Goal: Information Seeking & Learning: Compare options

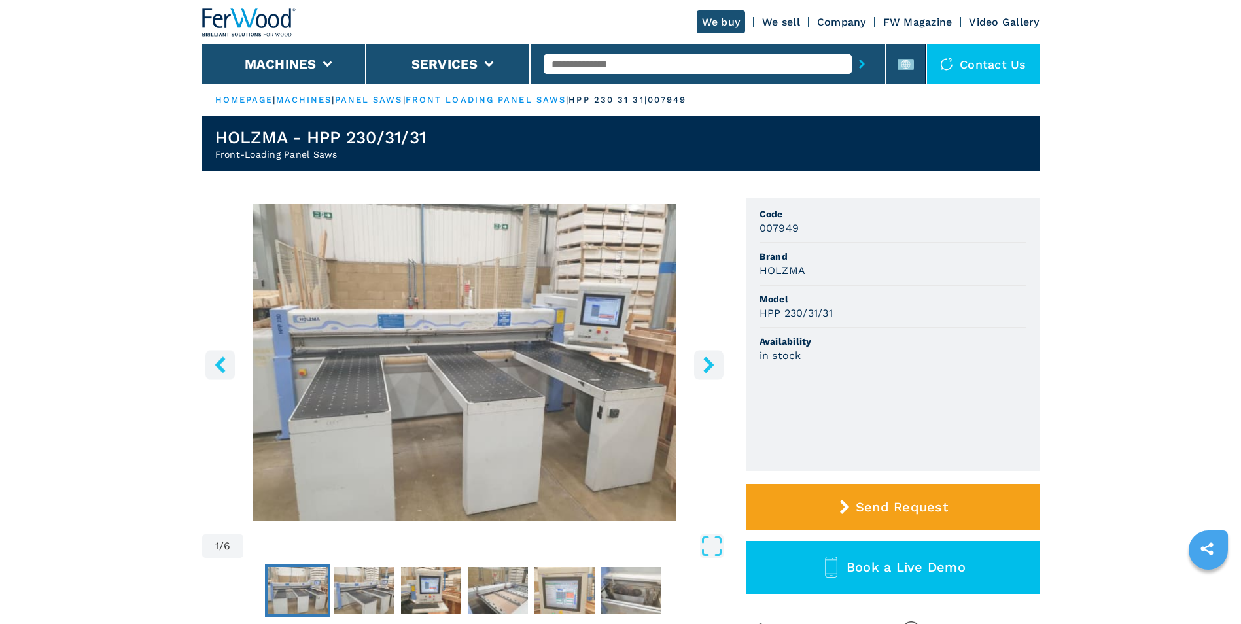
click at [702, 372] on icon "right-button" at bounding box center [708, 364] width 16 height 16
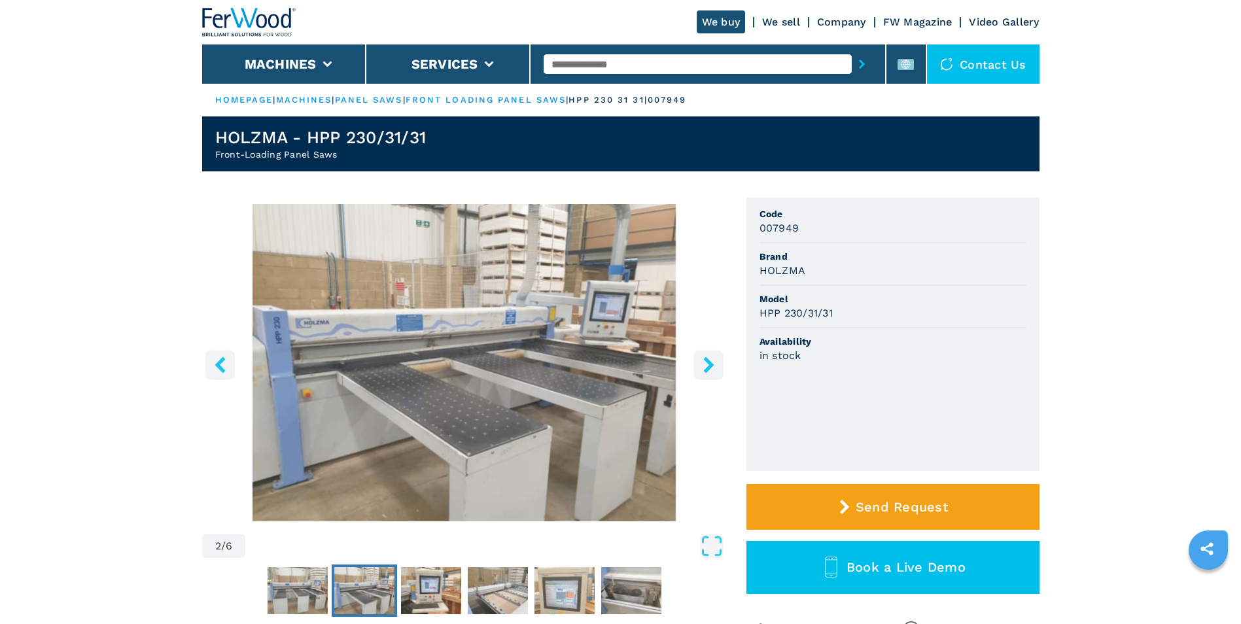
click at [702, 372] on icon "right-button" at bounding box center [708, 364] width 16 height 16
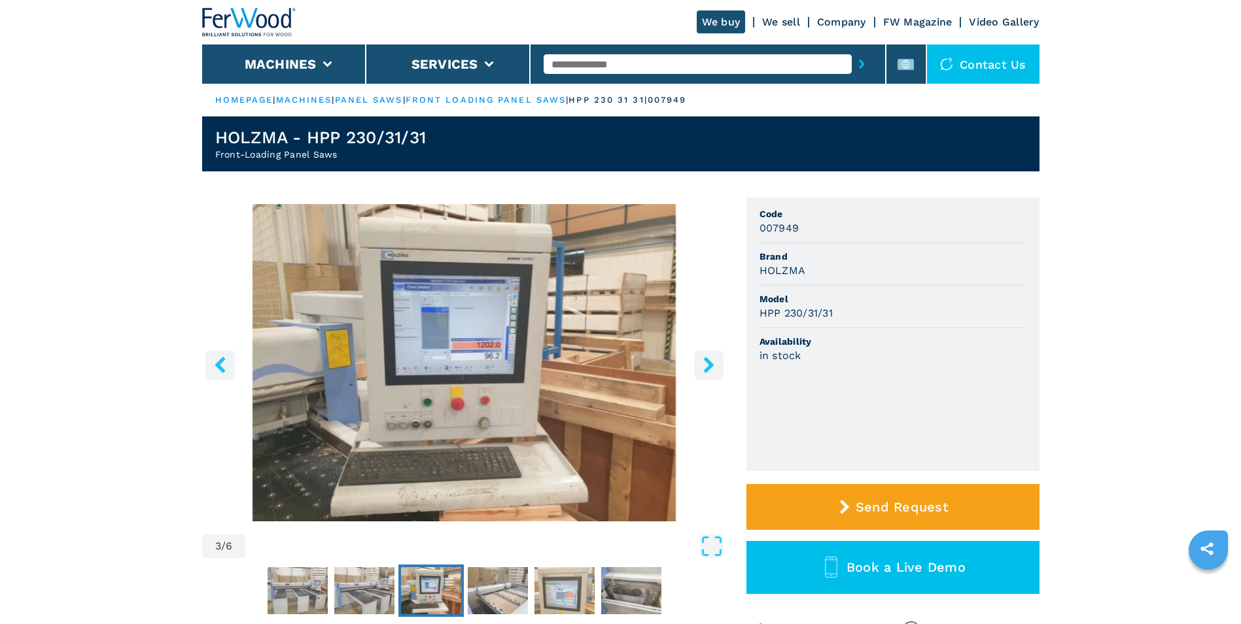
click at [702, 372] on icon "right-button" at bounding box center [708, 364] width 16 height 16
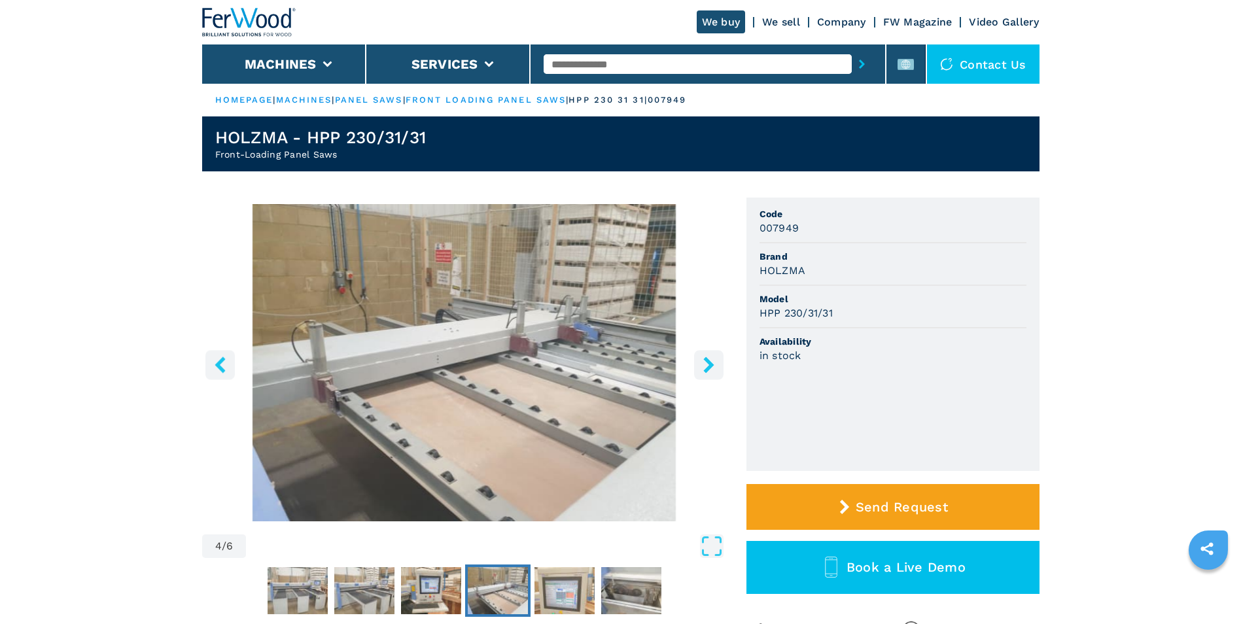
click at [702, 372] on icon "right-button" at bounding box center [708, 364] width 16 height 16
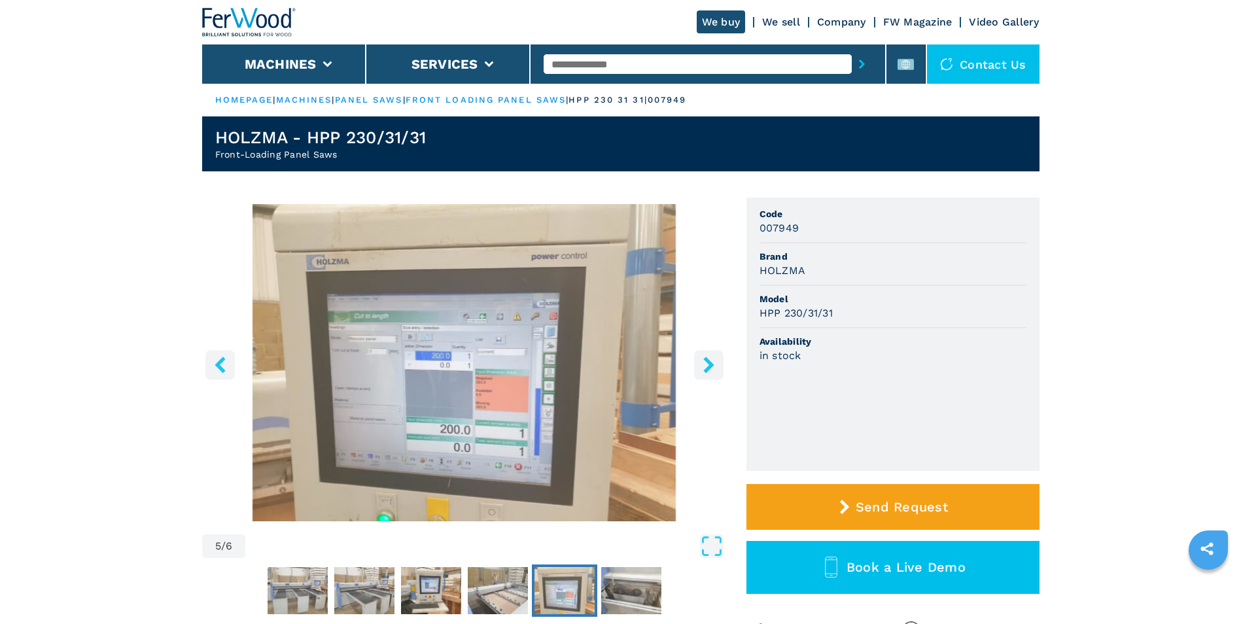
click at [702, 372] on icon "right-button" at bounding box center [708, 364] width 16 height 16
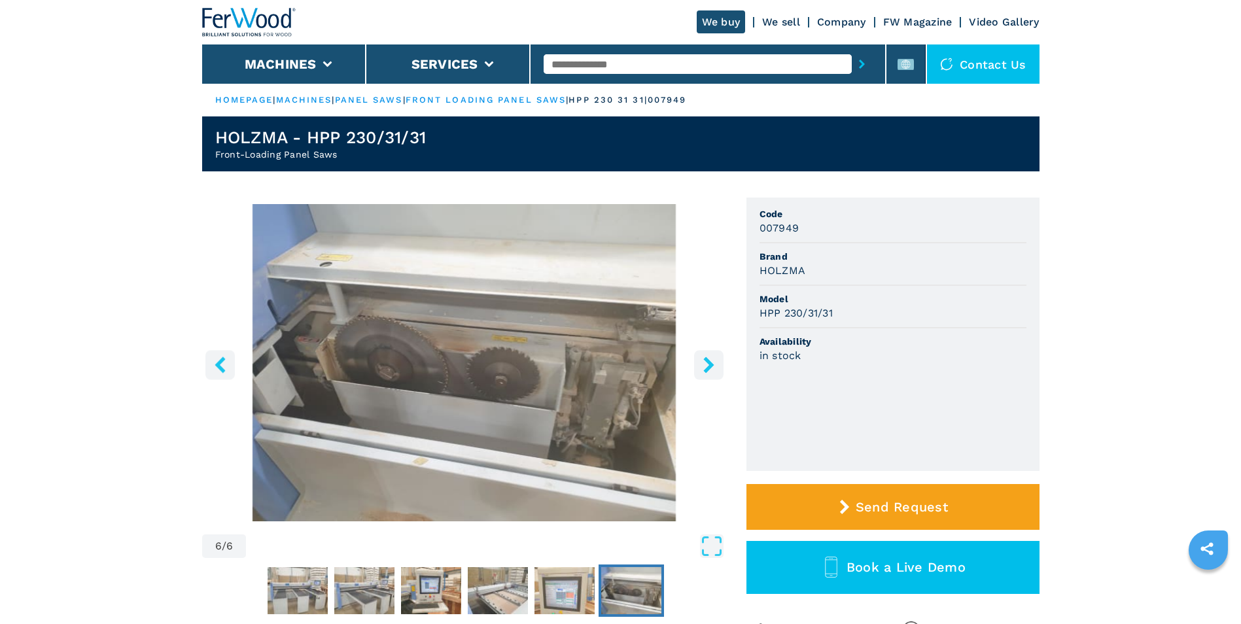
click at [702, 372] on icon "right-button" at bounding box center [708, 364] width 16 height 16
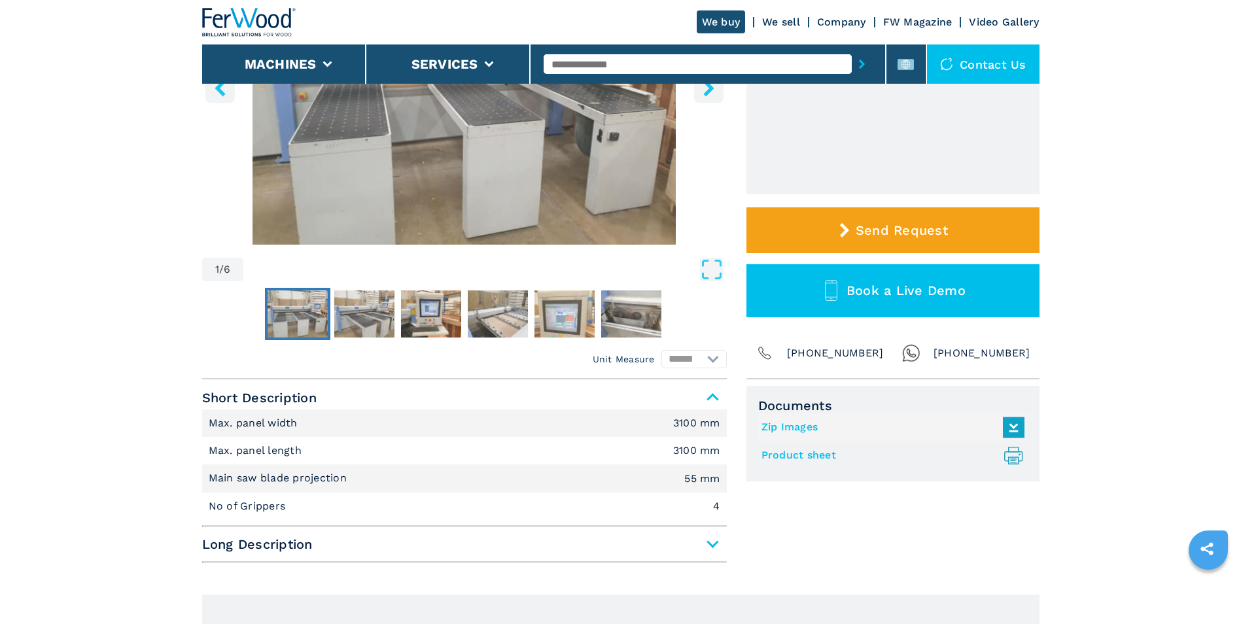
scroll to position [285, 0]
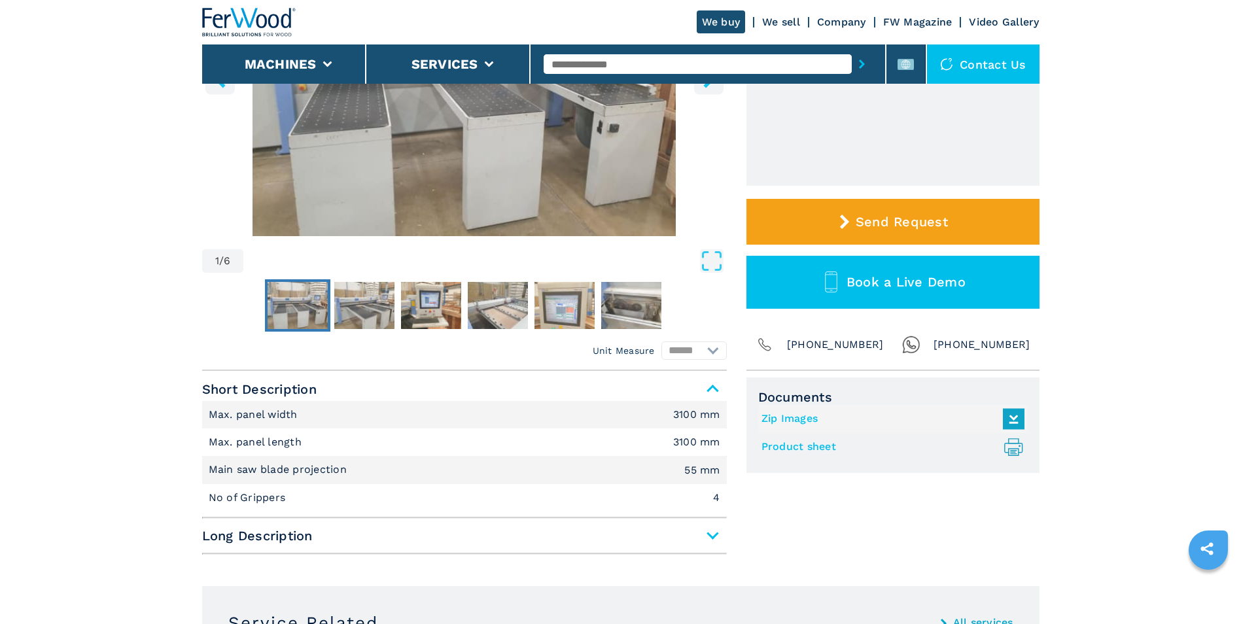
click at [714, 539] on span "Long Description" at bounding box center [464, 536] width 524 height 24
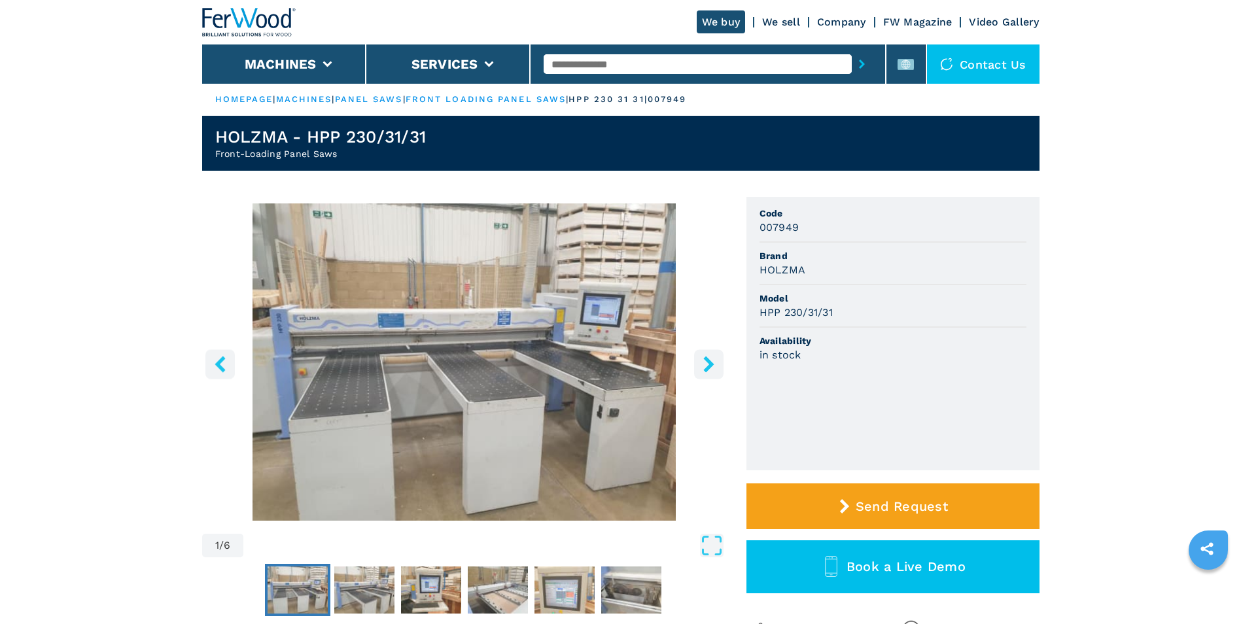
scroll to position [0, 0]
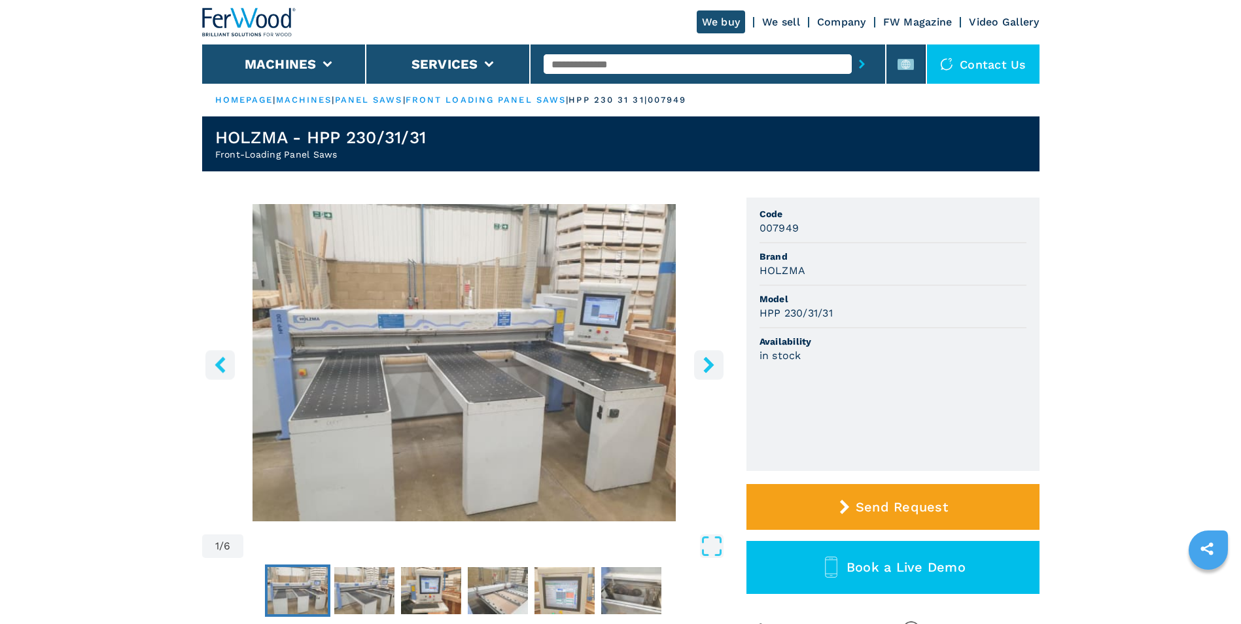
click at [430, 139] on header "HOLZMA - HPP 230/31/31 Front-Loading Panel Saws" at bounding box center [620, 143] width 837 height 55
drag, startPoint x: 430, startPoint y: 139, endPoint x: 221, endPoint y: 139, distance: 208.6
click at [221, 139] on header "HOLZMA - HPP 230/31/31 Front-Loading Panel Saws" at bounding box center [620, 143] width 837 height 55
copy h1 "HOLZMA - HPP 230/31/31"
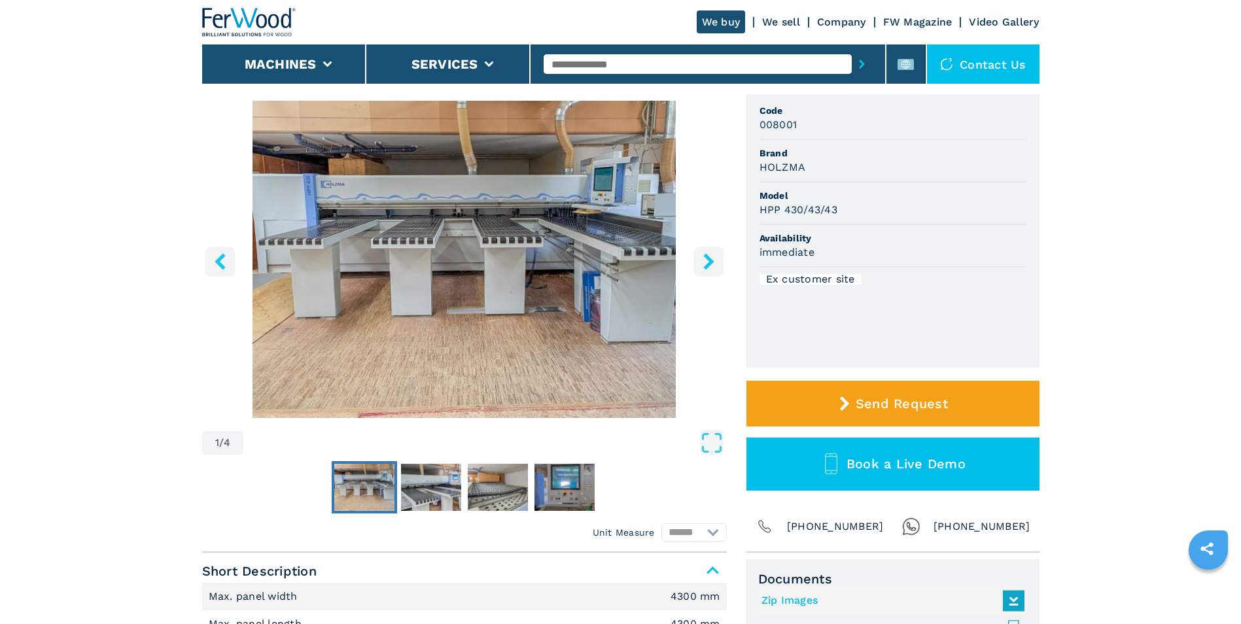
scroll to position [120, 0]
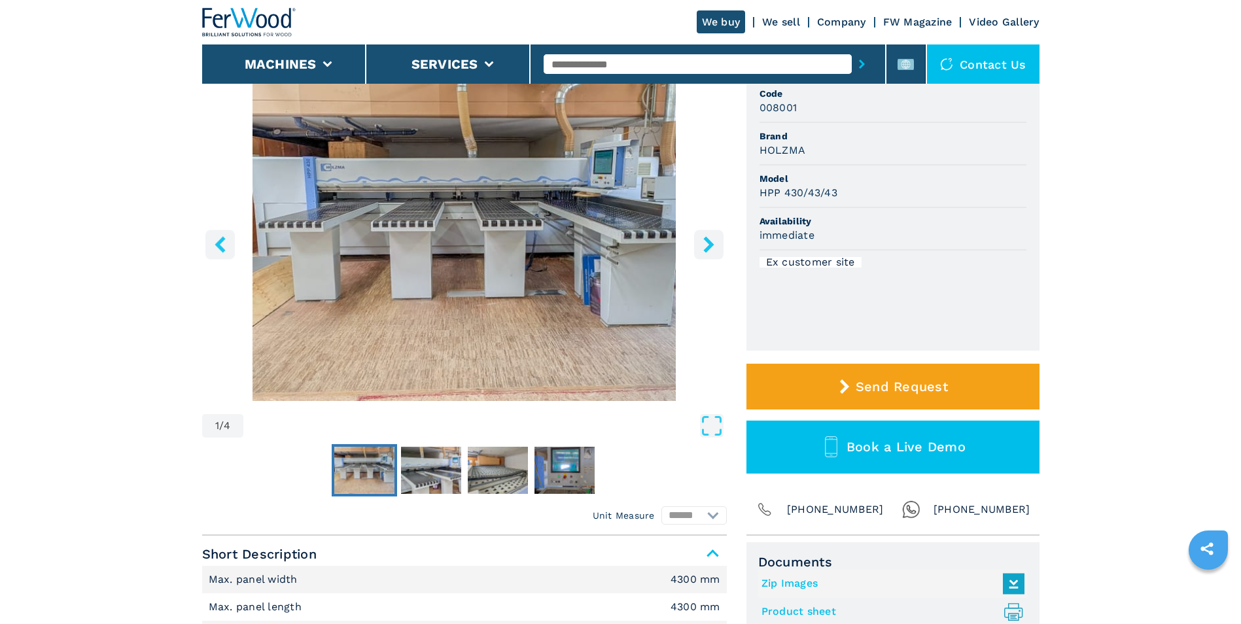
click at [710, 245] on icon "right-button" at bounding box center [708, 244] width 10 height 16
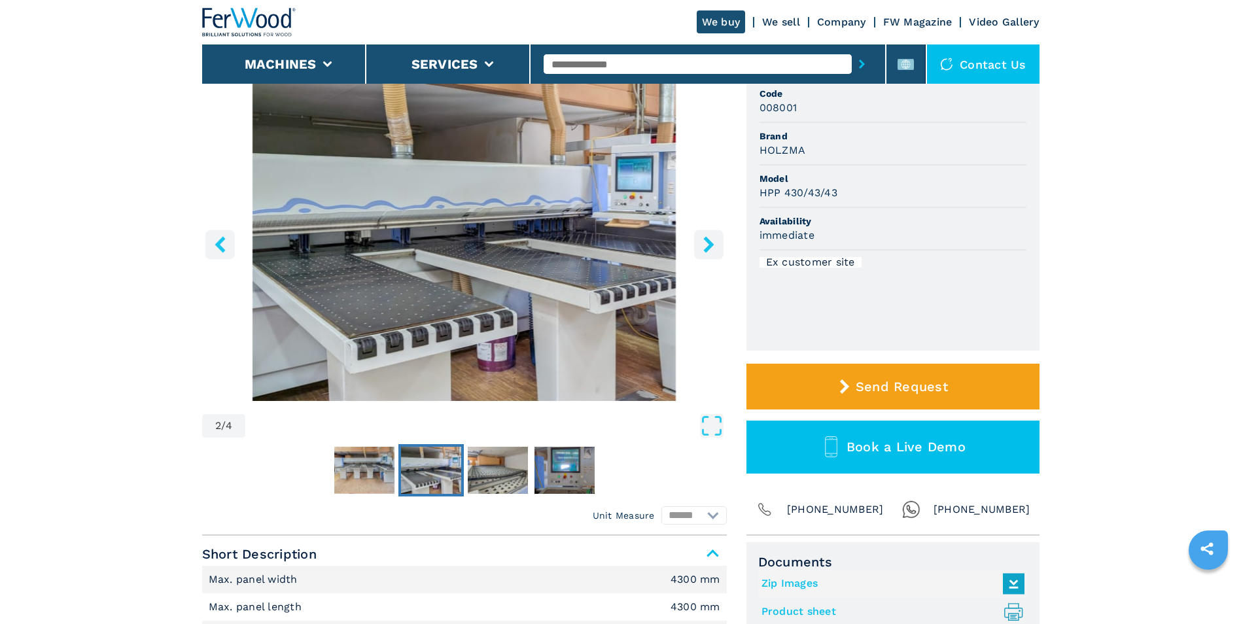
click at [710, 245] on icon "right-button" at bounding box center [708, 244] width 10 height 16
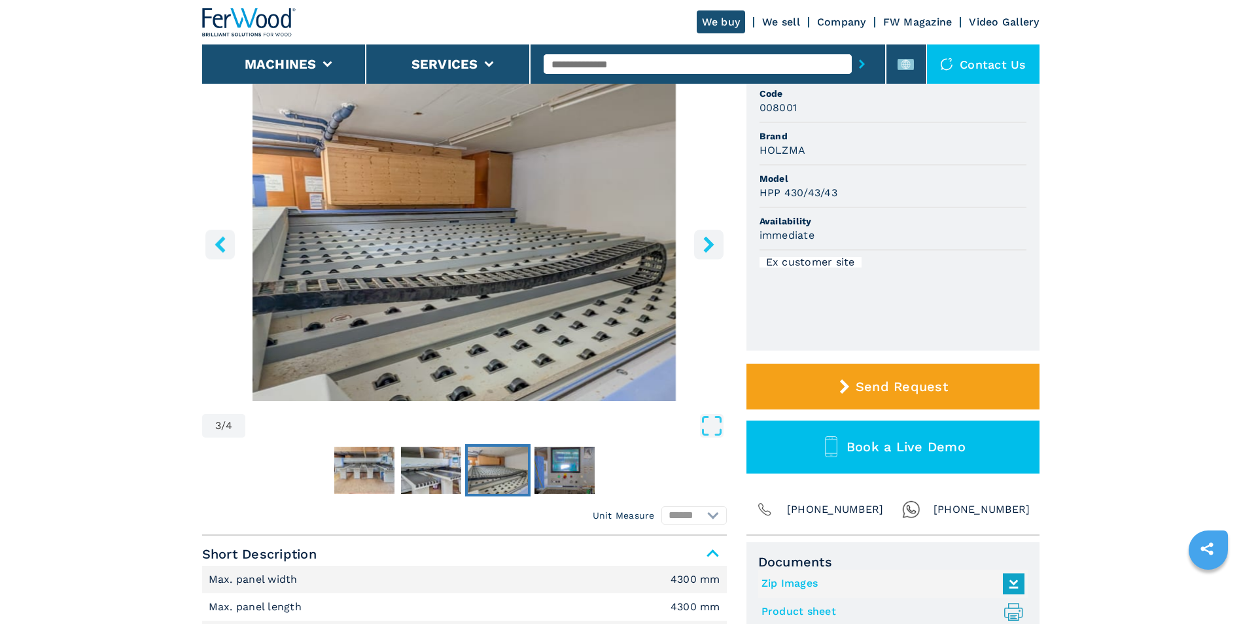
click at [710, 245] on icon "right-button" at bounding box center [708, 244] width 10 height 16
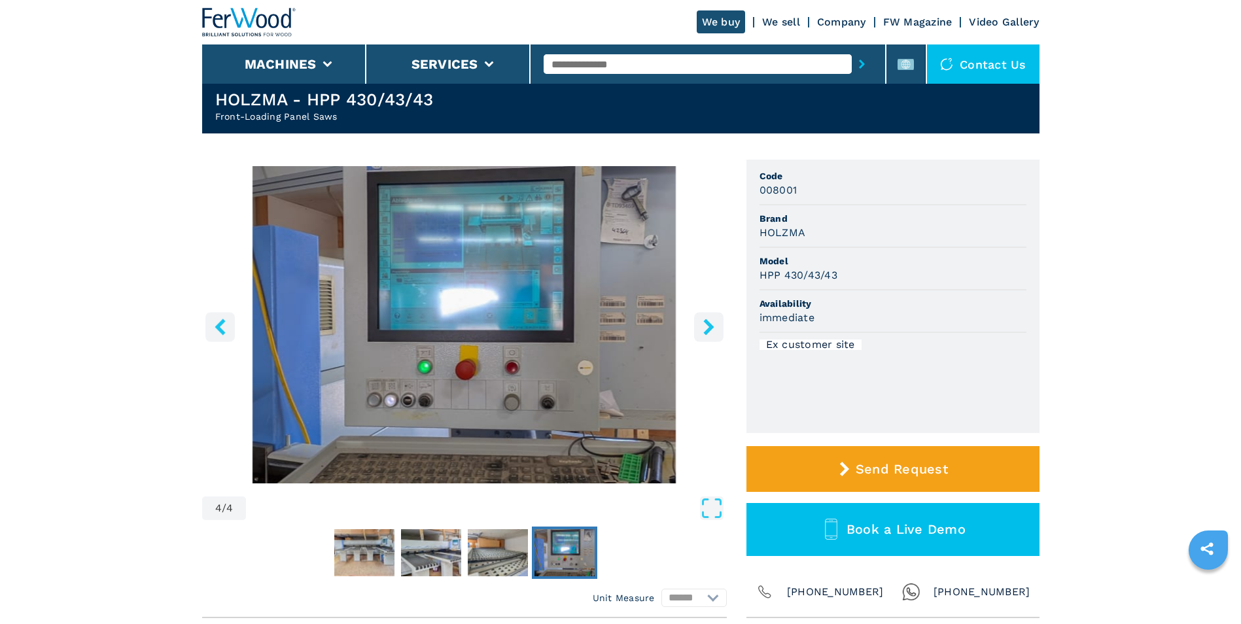
scroll to position [0, 0]
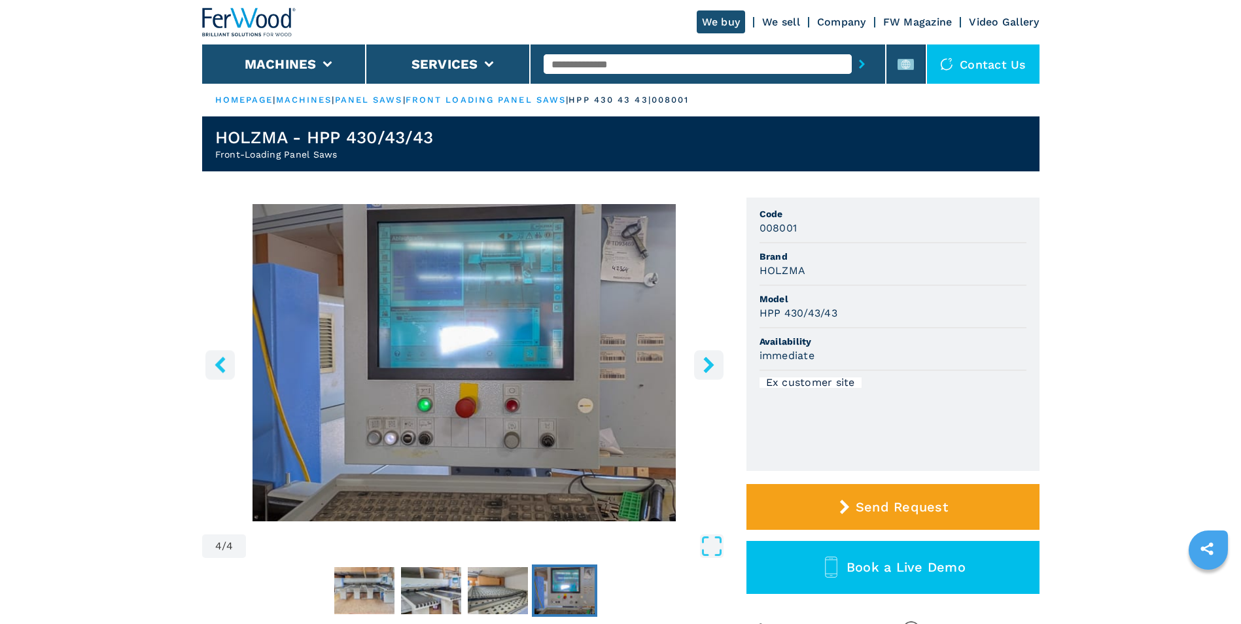
click at [215, 357] on icon "left-button" at bounding box center [220, 364] width 16 height 16
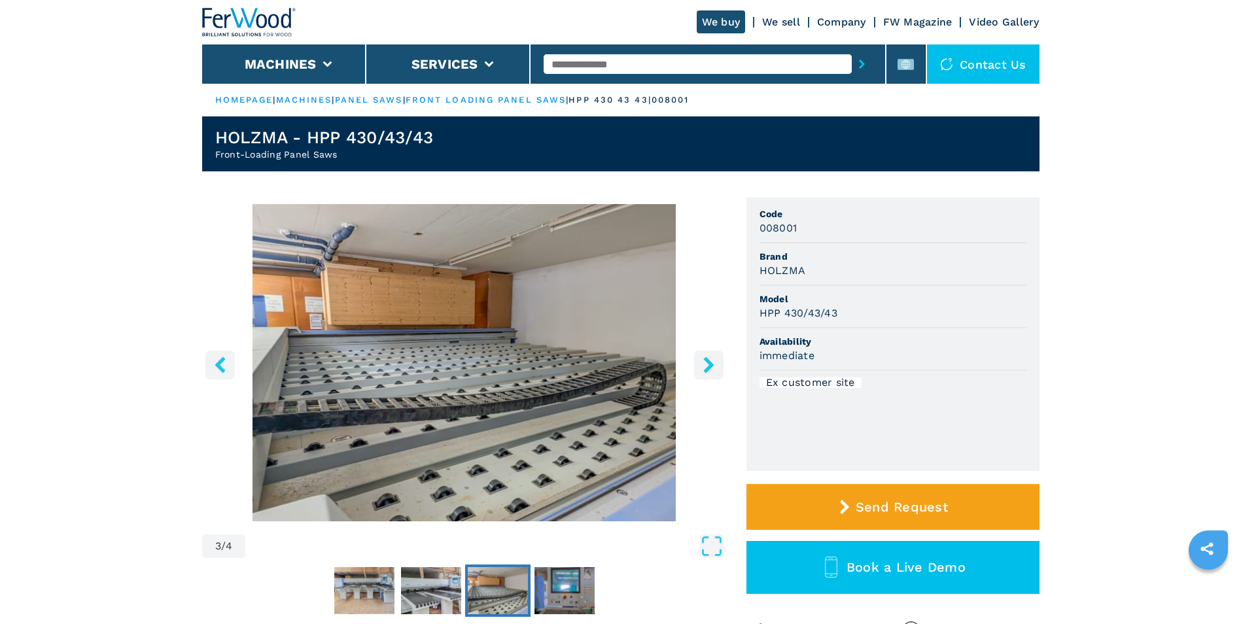
click at [215, 357] on icon "left-button" at bounding box center [220, 364] width 16 height 16
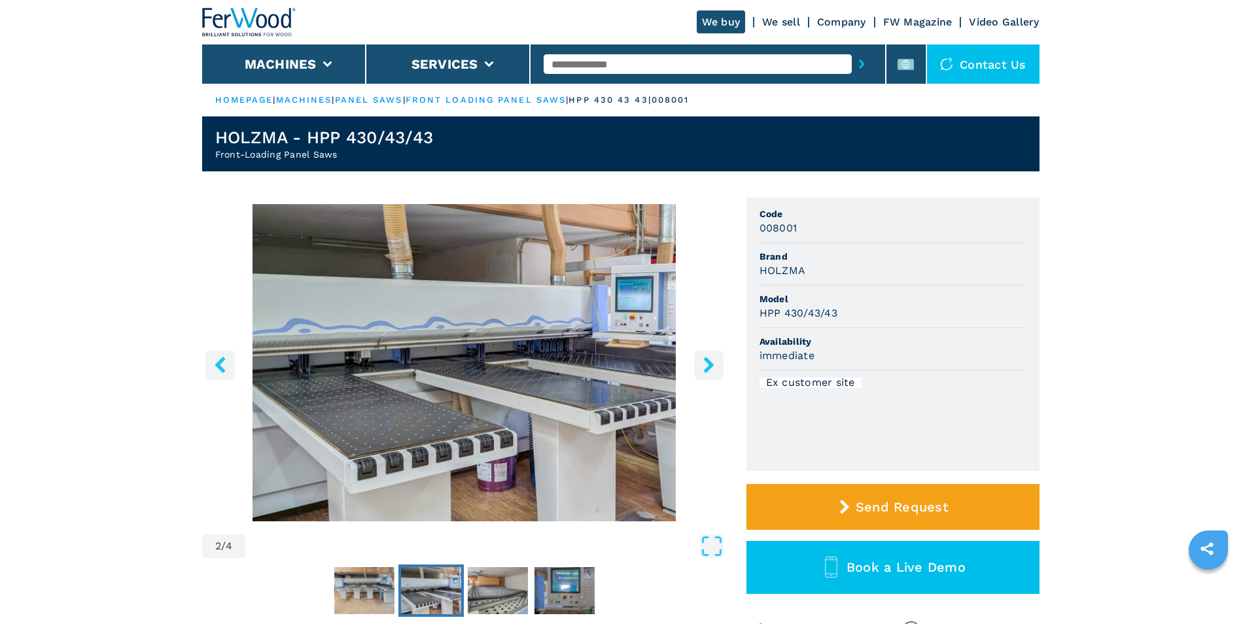
click at [214, 375] on button "left-button" at bounding box center [219, 364] width 29 height 29
